Goal: Find specific page/section: Find specific page/section

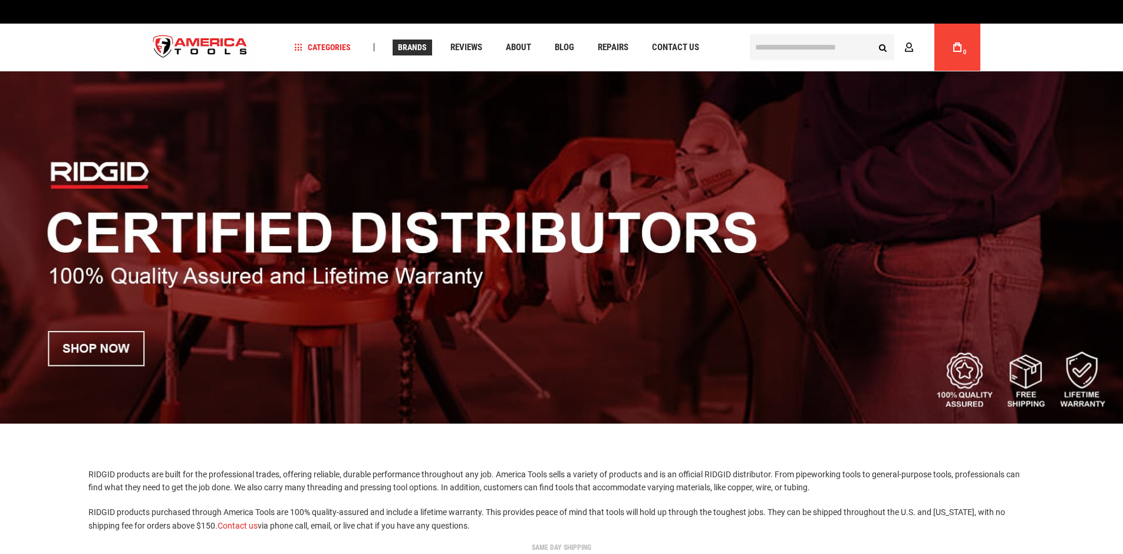
click at [409, 48] on span "Brands" at bounding box center [412, 47] width 29 height 8
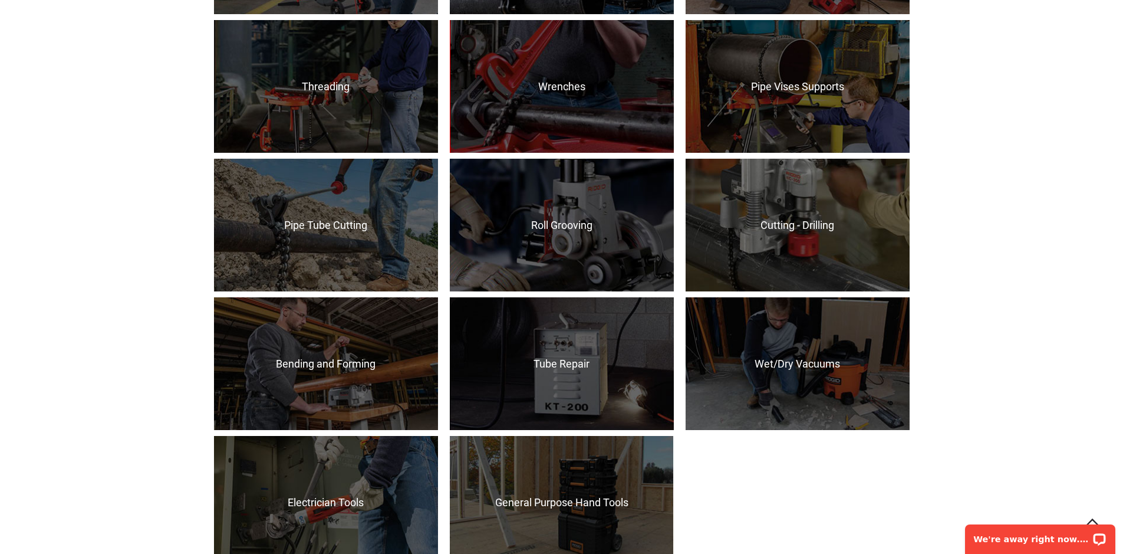
scroll to position [1237, 0]
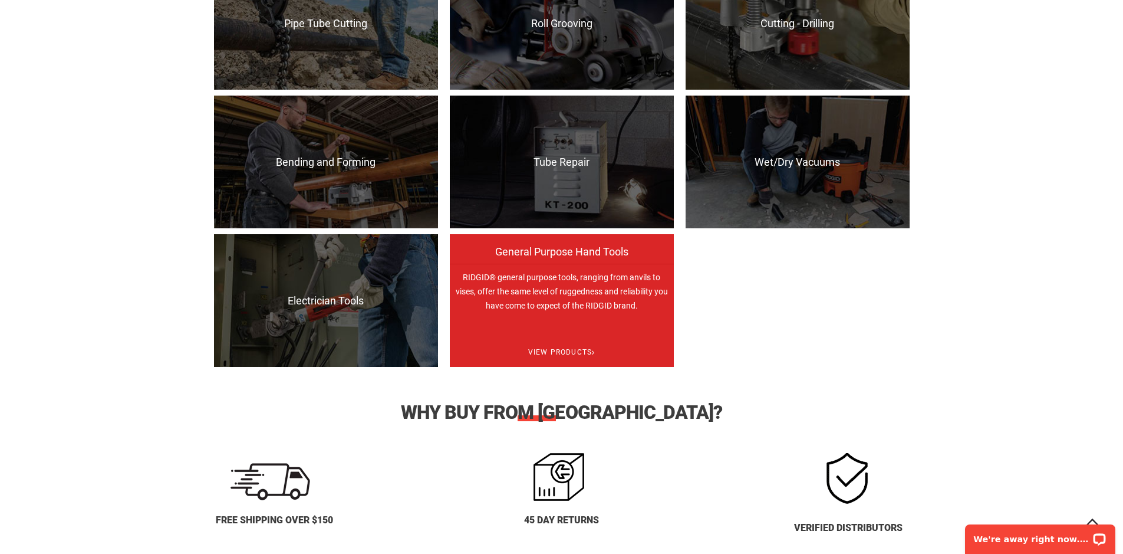
click at [523, 290] on p "RIDGID® general purpose tools, ranging from anvils to vises, offer the same lev…" at bounding box center [562, 330] width 224 height 133
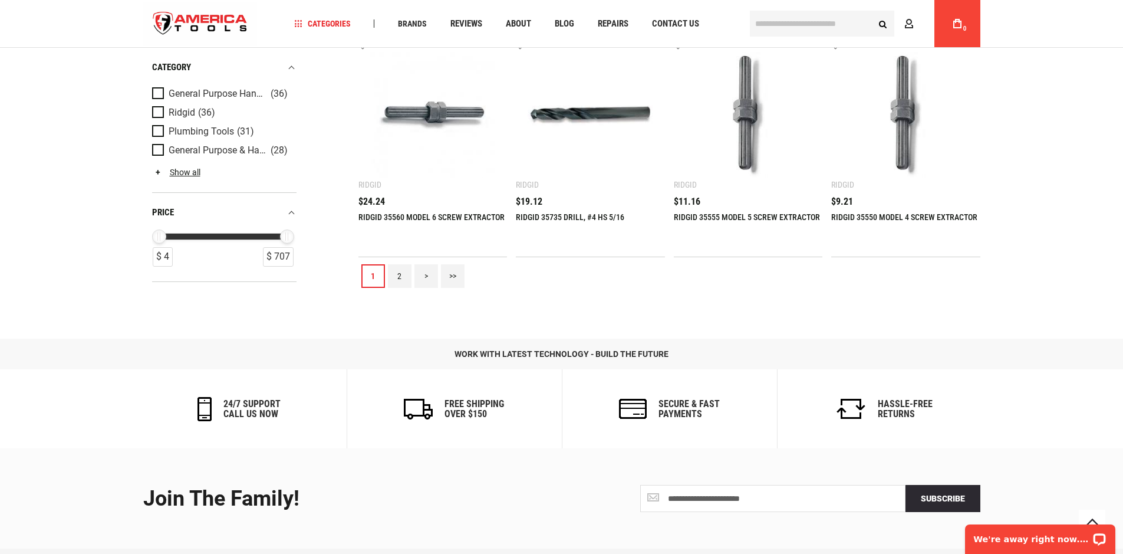
scroll to position [1238, 0]
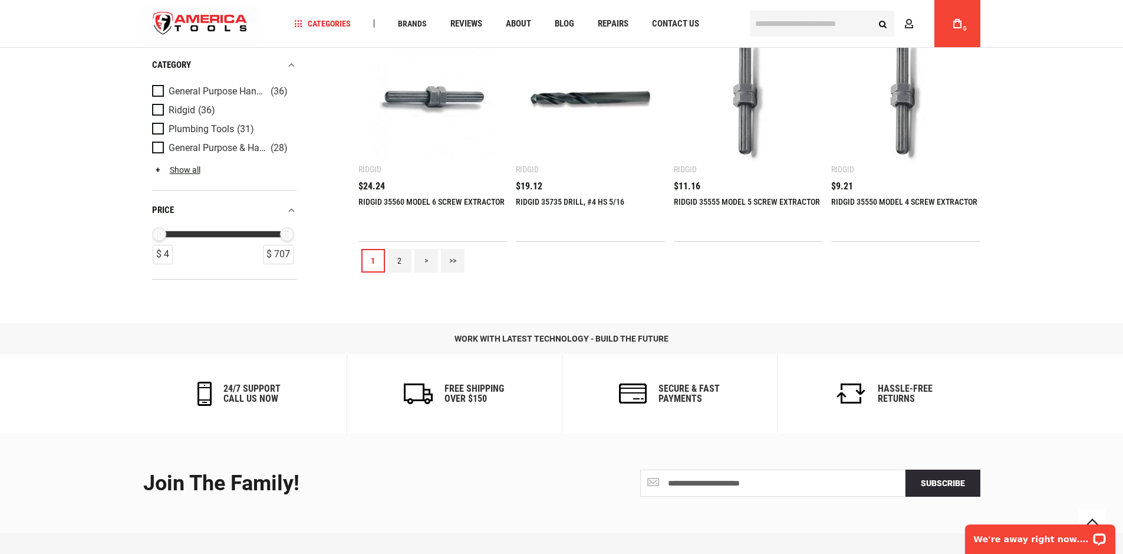
click at [399, 264] on link "2" at bounding box center [400, 261] width 24 height 24
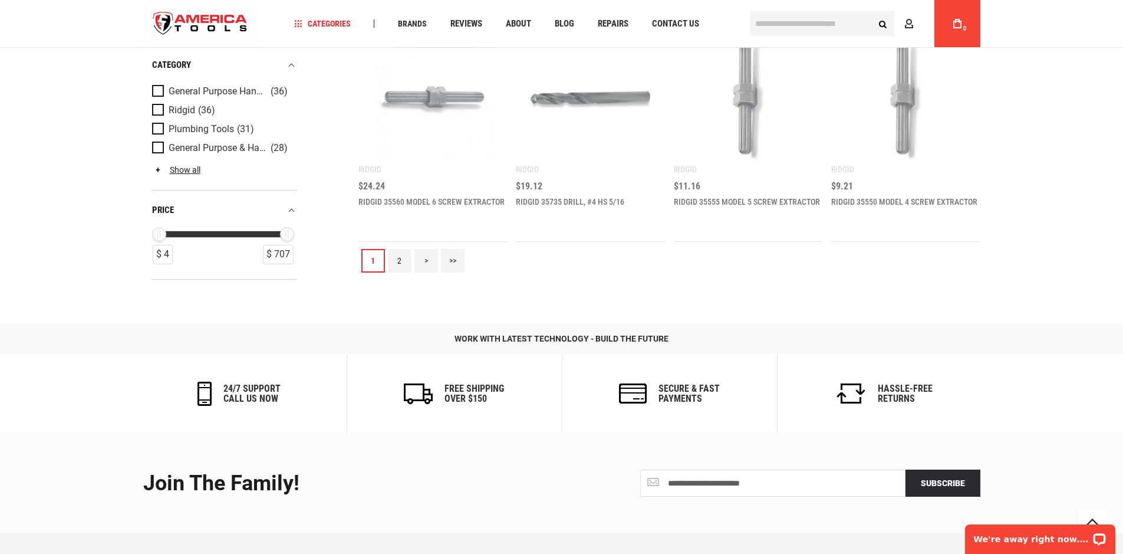
scroll to position [0, 0]
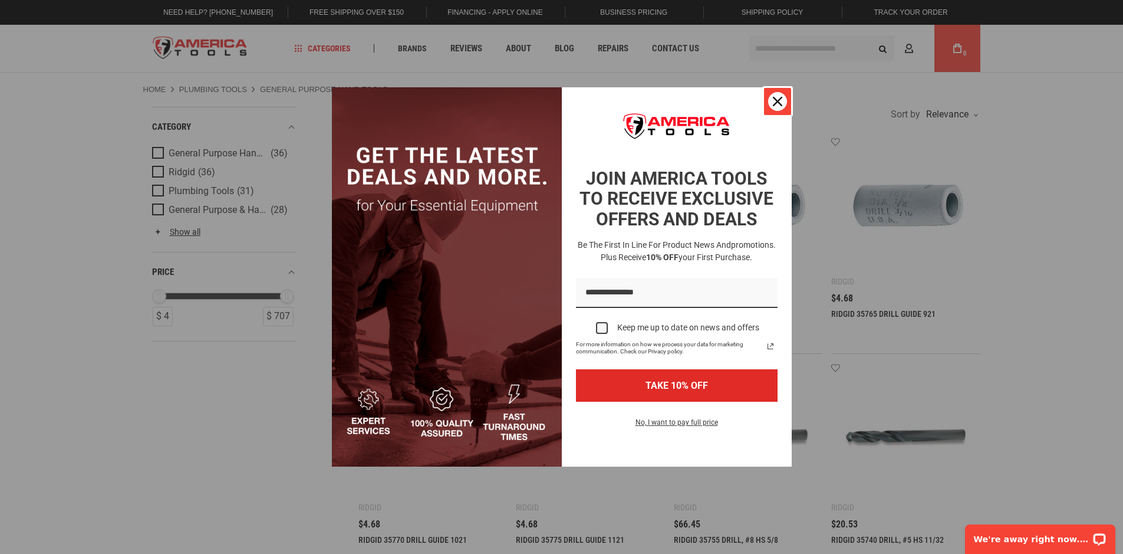
click at [780, 106] on div "Close" at bounding box center [777, 101] width 19 height 19
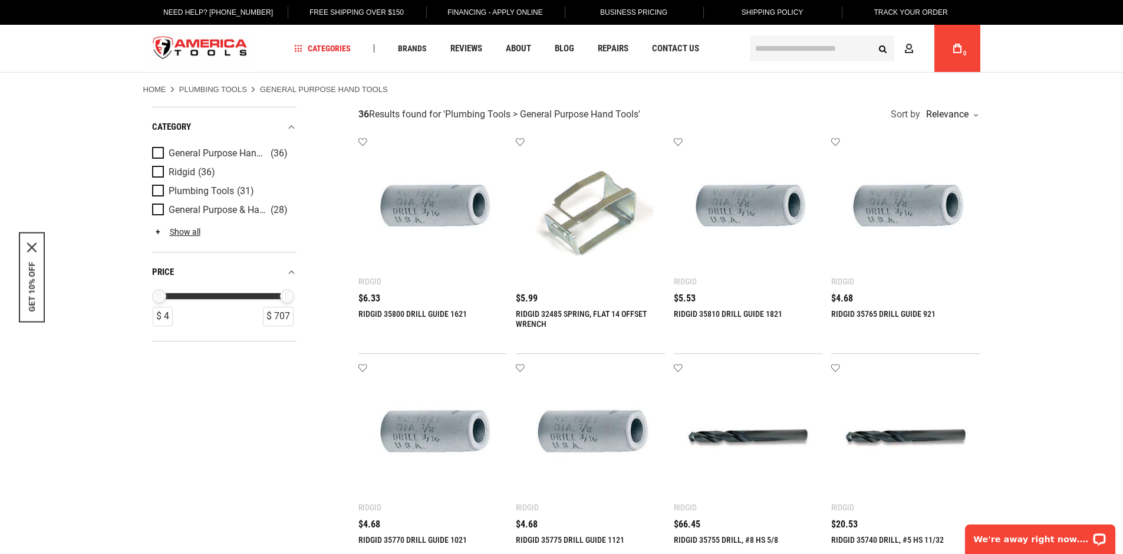
click at [150, 88] on link "Home" at bounding box center [154, 89] width 23 height 11
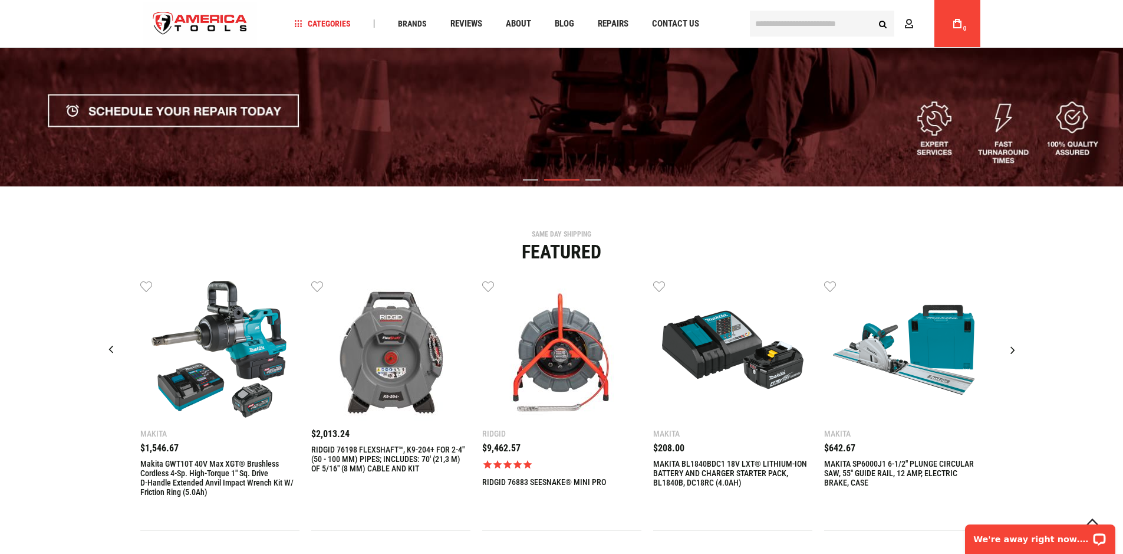
scroll to position [530, 0]
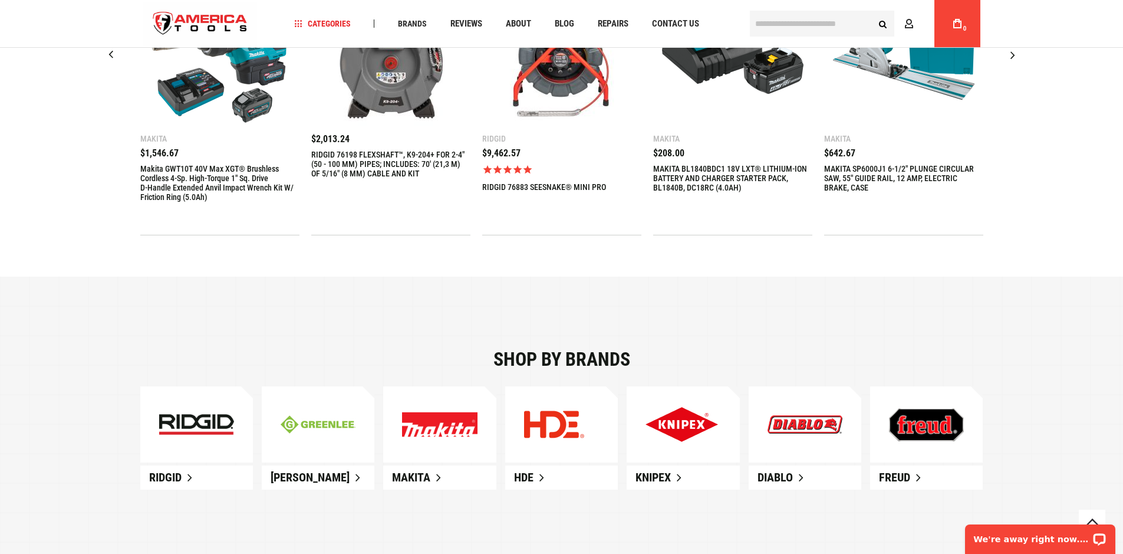
click at [165, 476] on span "Ridgid" at bounding box center [165, 477] width 32 height 14
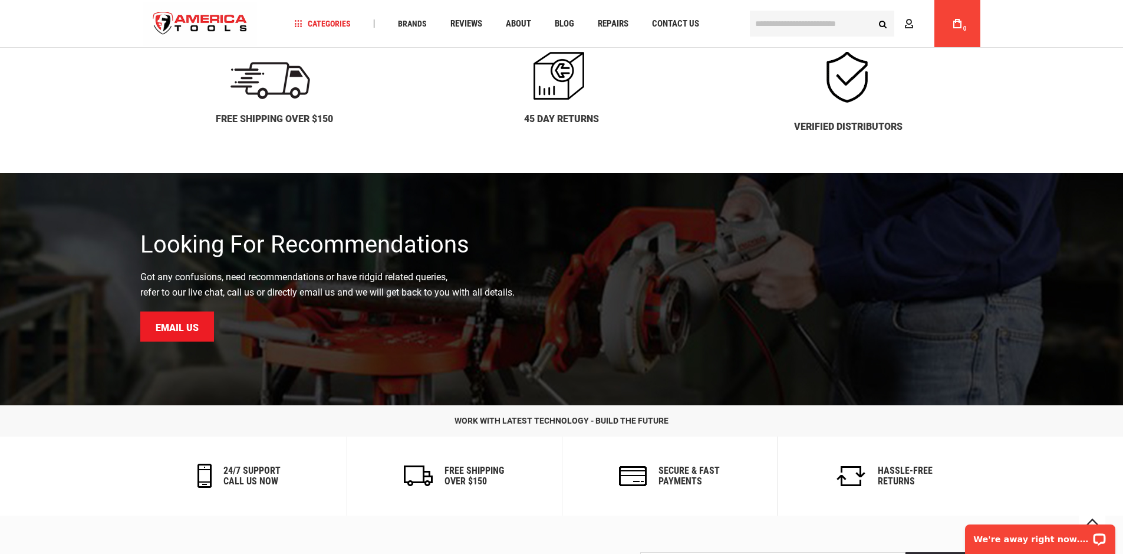
scroll to position [1352, 0]
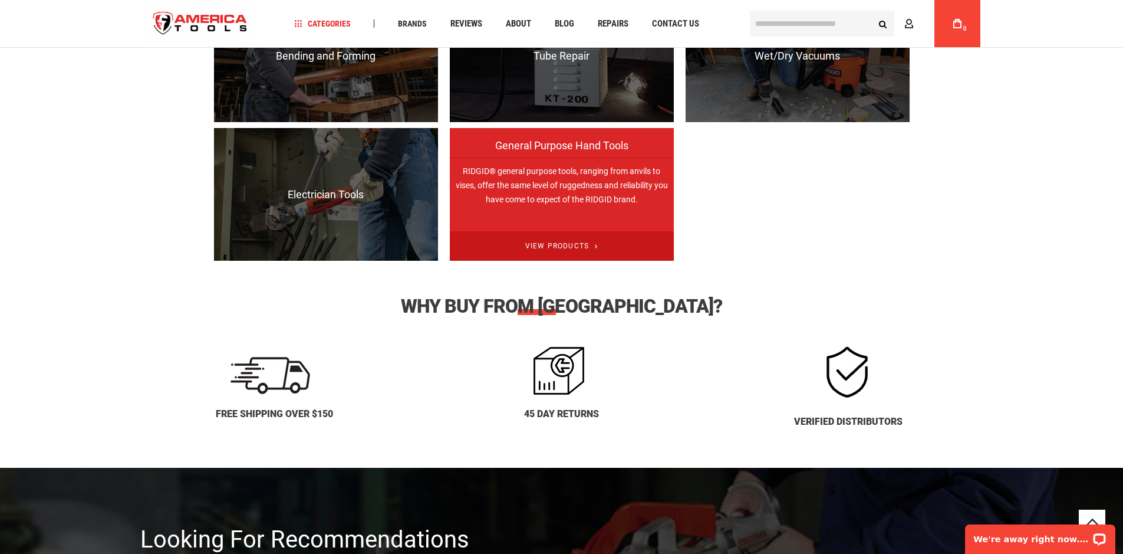
click at [559, 247] on span "View Products" at bounding box center [562, 246] width 224 height 30
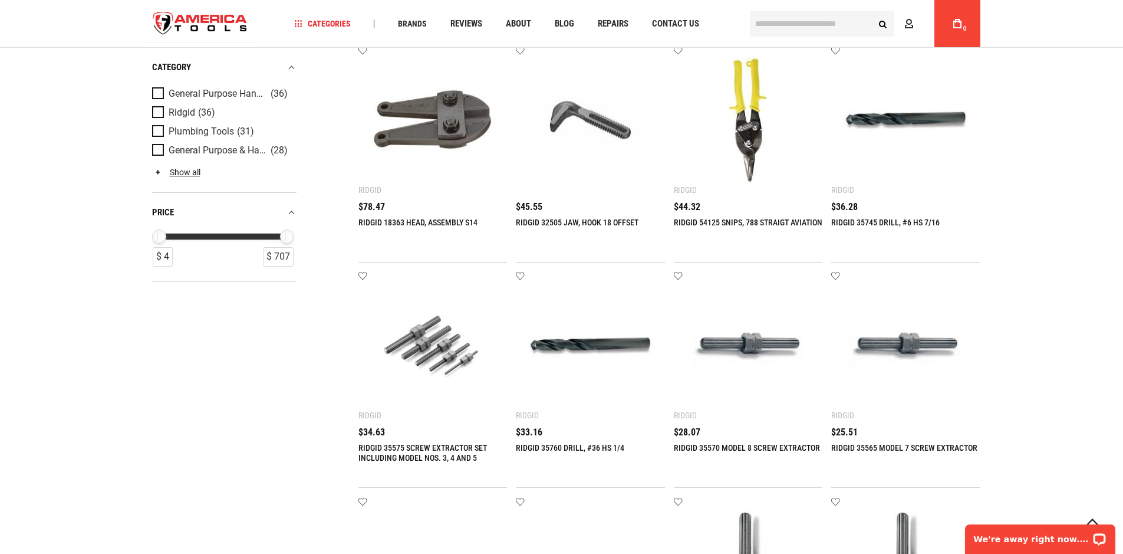
scroll to position [1061, 0]
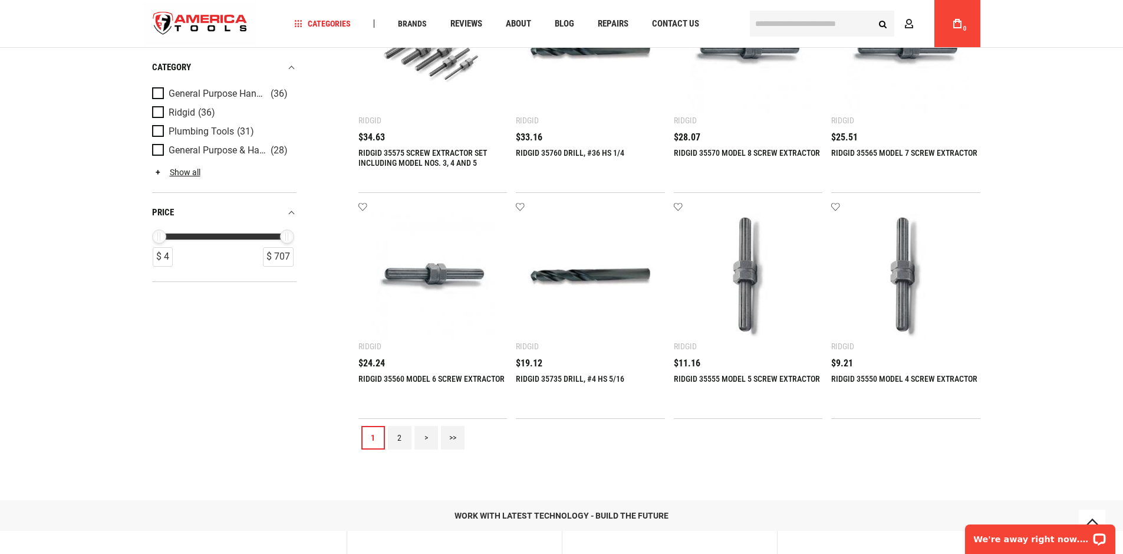
click at [426, 439] on link ">" at bounding box center [427, 438] width 24 height 24
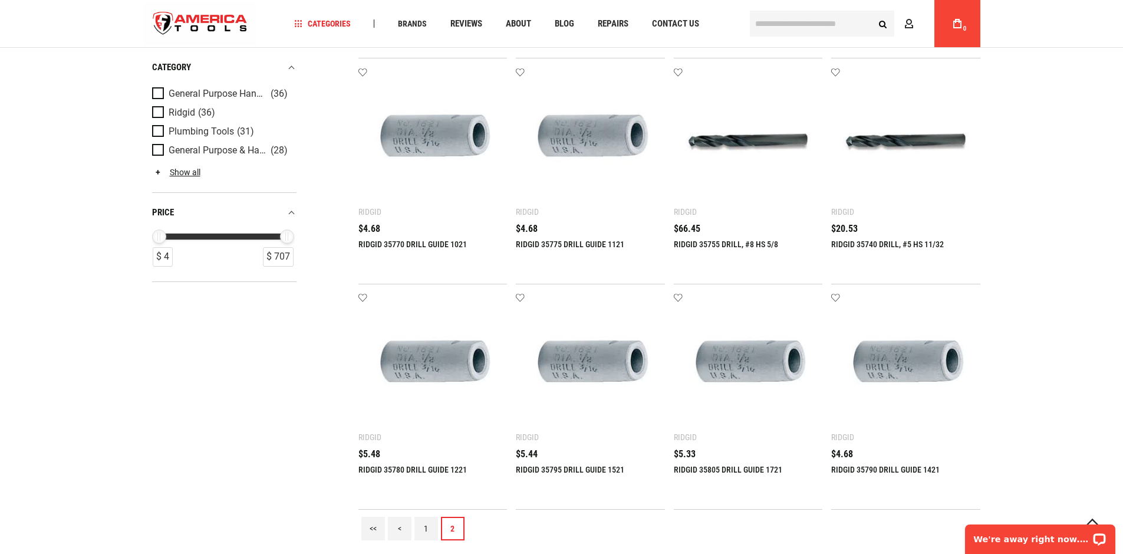
scroll to position [0, 0]
